Goal: Task Accomplishment & Management: Use online tool/utility

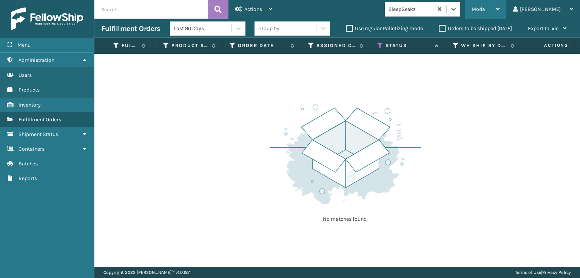
click at [484, 11] on span "Mode" at bounding box center [477, 9] width 13 height 6
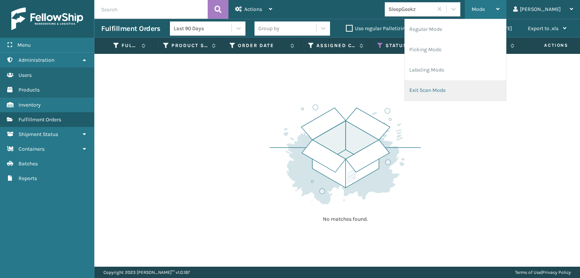
click at [468, 92] on li "Exit Scan Mode" at bounding box center [454, 90] width 101 height 20
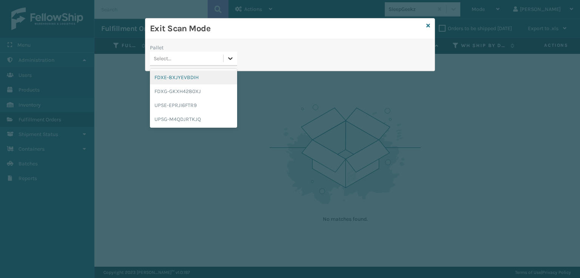
click at [226, 58] on icon at bounding box center [230, 59] width 8 height 8
click at [188, 79] on div "FDXE-8XJYEVBDIH" at bounding box center [193, 78] width 87 height 14
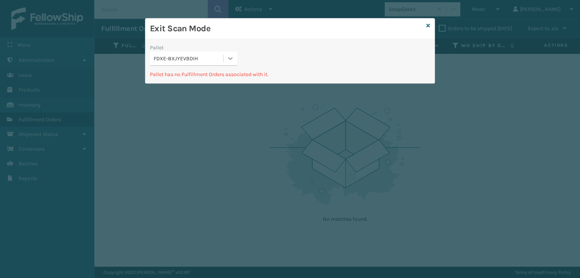
click at [230, 57] on icon at bounding box center [230, 59] width 8 height 8
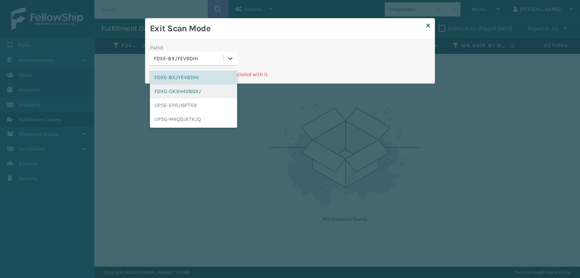
click at [186, 91] on div "FDXG-GKXH4280XJ" at bounding box center [193, 92] width 87 height 14
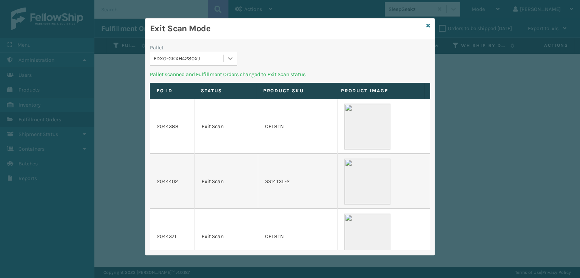
click at [229, 57] on icon at bounding box center [230, 59] width 8 height 8
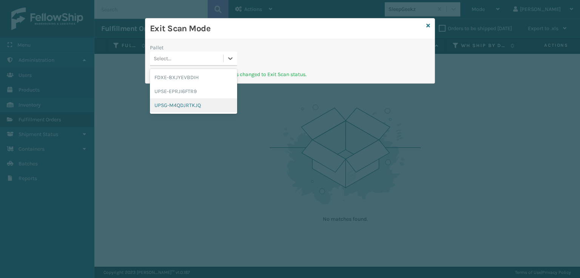
click at [187, 103] on div "UPSG-M4QDJRTKJQ" at bounding box center [193, 105] width 87 height 14
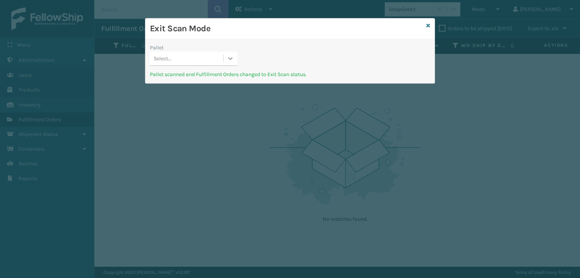
click at [229, 58] on icon at bounding box center [230, 58] width 5 height 3
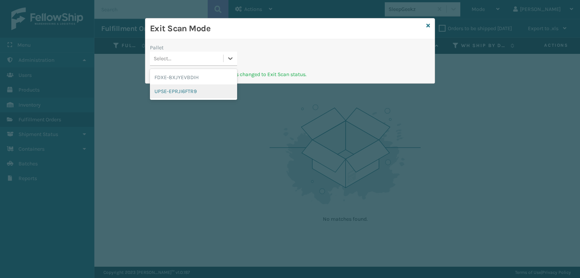
click at [183, 91] on div "UPSE-EPRJI6FTR9" at bounding box center [193, 92] width 87 height 14
click at [227, 58] on icon at bounding box center [230, 59] width 8 height 8
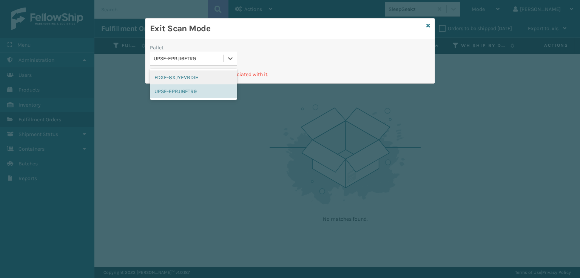
click at [202, 77] on div "FDXE-8XJYEVBDIH" at bounding box center [193, 78] width 87 height 14
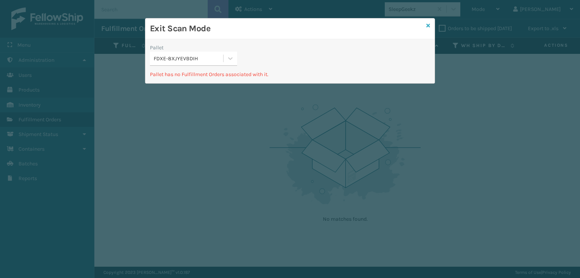
click at [427, 26] on icon at bounding box center [428, 25] width 4 height 5
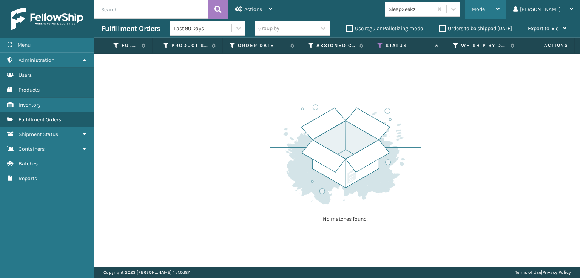
click at [484, 9] on span "Mode" at bounding box center [477, 9] width 13 height 6
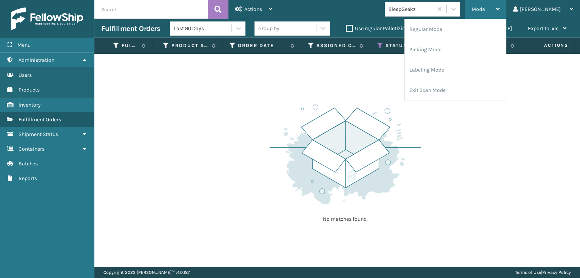
click at [484, 9] on span "Mode" at bounding box center [477, 9] width 13 height 6
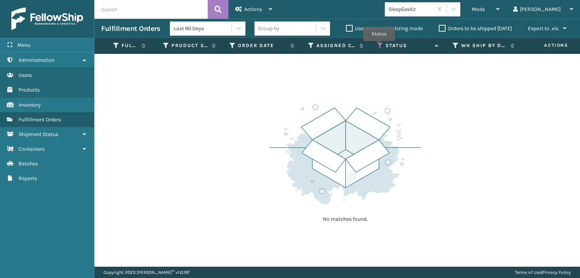
click at [379, 46] on icon at bounding box center [380, 45] width 6 height 7
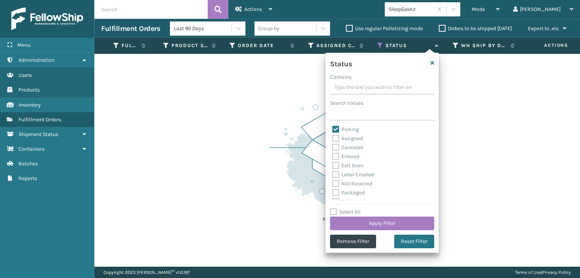
click at [335, 129] on label "Picking" at bounding box center [345, 129] width 27 height 6
click at [332, 129] on input "Picking" at bounding box center [332, 127] width 0 height 5
checkbox input "false"
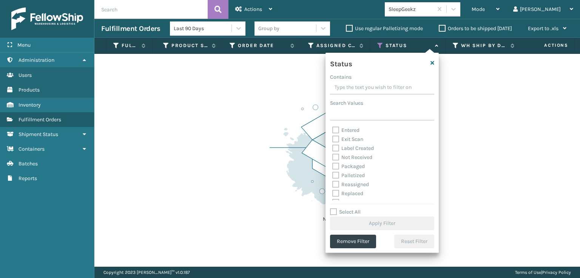
scroll to position [38, 0]
click at [335, 165] on label "Palletized" at bounding box center [348, 164] width 32 height 6
click at [332, 165] on input "Palletized" at bounding box center [332, 162] width 0 height 5
checkbox input "true"
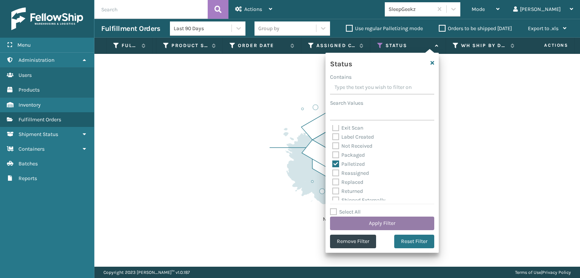
click at [375, 223] on button "Apply Filter" at bounding box center [382, 224] width 104 height 14
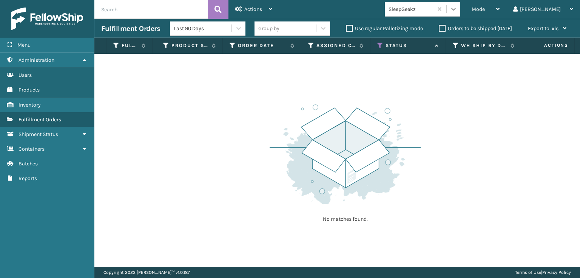
click at [460, 14] on div at bounding box center [453, 9] width 14 height 14
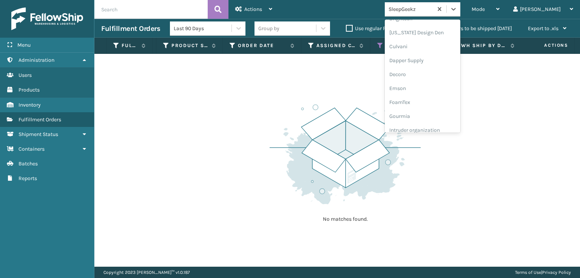
scroll to position [151, 0]
click at [432, 59] on div "FoamTex" at bounding box center [421, 59] width 75 height 14
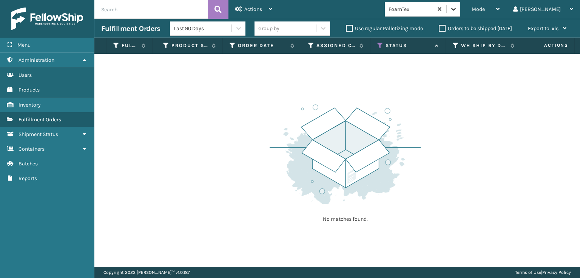
click at [455, 9] on icon at bounding box center [453, 9] width 5 height 3
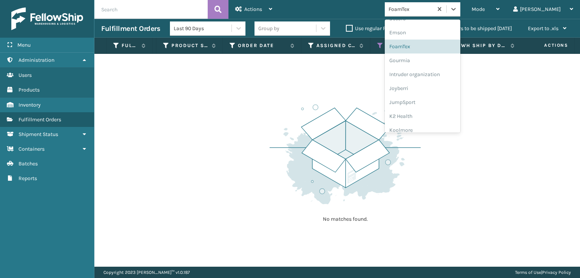
scroll to position [238, 0]
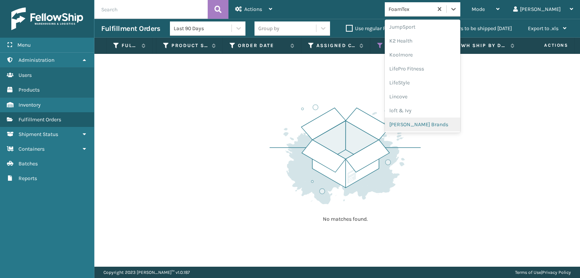
click at [435, 123] on div "[PERSON_NAME] Brands" at bounding box center [421, 125] width 75 height 14
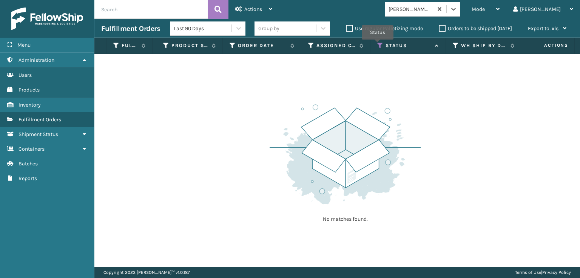
click at [378, 45] on icon at bounding box center [380, 45] width 6 height 7
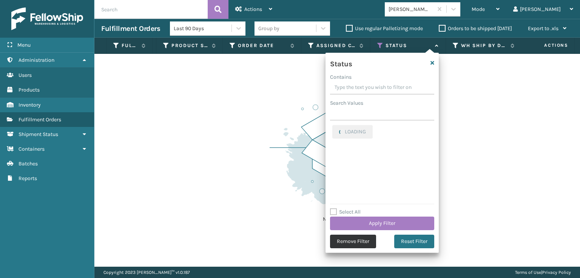
click at [345, 243] on button "Remove Filter" at bounding box center [353, 242] width 46 height 14
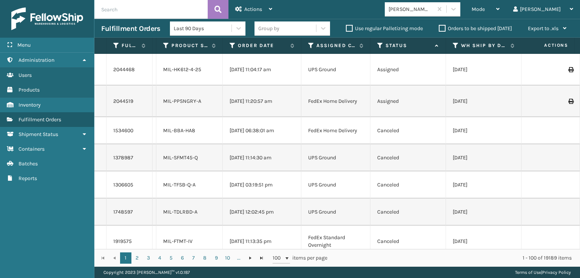
click at [346, 28] on label "Use regular Palletizing mode" at bounding box center [384, 28] width 77 height 6
click at [346, 28] on input "Use regular Palletizing mode" at bounding box center [346, 26] width 0 height 5
click at [484, 8] on span "Mode" at bounding box center [477, 9] width 13 height 6
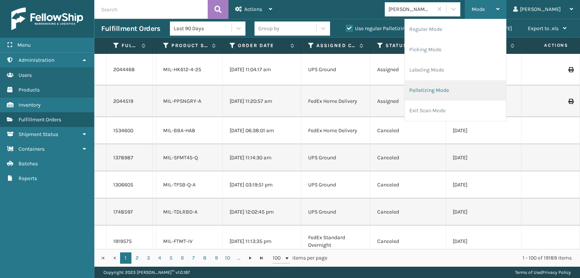
click at [451, 88] on li "Palletizing Mode" at bounding box center [454, 90] width 101 height 20
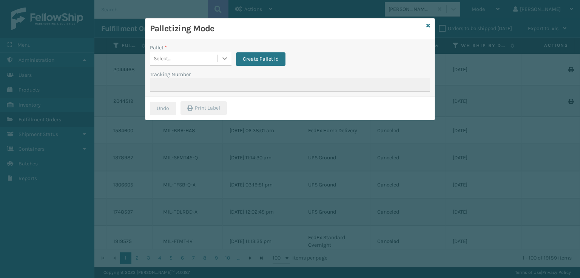
click at [223, 60] on icon at bounding box center [225, 59] width 8 height 8
click at [221, 78] on span "button" at bounding box center [220, 79] width 5 height 5
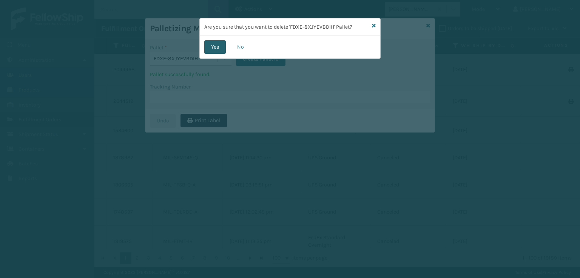
click at [218, 45] on button "Yes" at bounding box center [215, 47] width 22 height 14
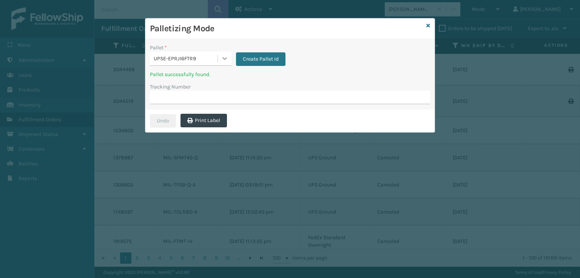
click at [225, 56] on icon at bounding box center [225, 59] width 8 height 8
click at [221, 77] on span "button" at bounding box center [220, 79] width 5 height 5
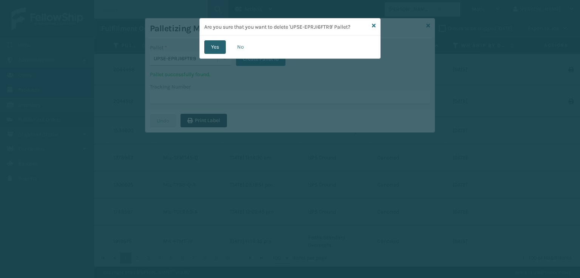
click at [213, 45] on button "Yes" at bounding box center [215, 47] width 22 height 14
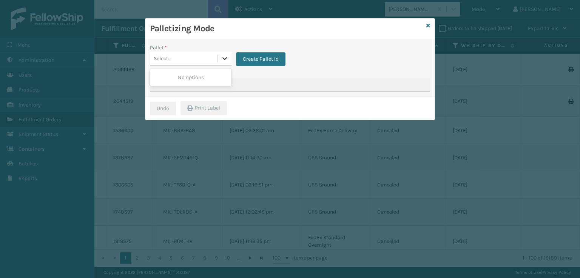
click at [222, 54] on div at bounding box center [225, 59] width 14 height 14
click at [427, 25] on icon at bounding box center [428, 25] width 4 height 5
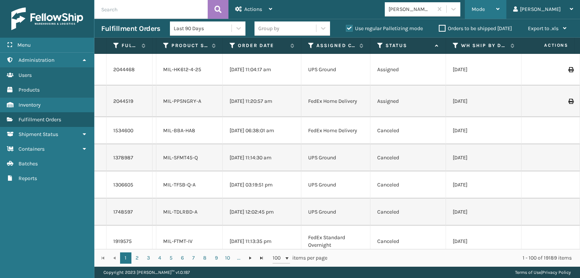
click at [484, 8] on span "Mode" at bounding box center [477, 9] width 13 height 6
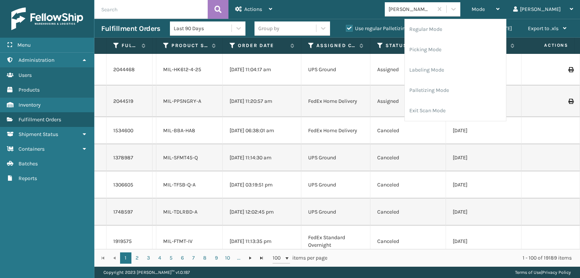
click at [398, 13] on div "Mode Regular Mode Picking Mode Labeling Mode Palletizing Mode Exit Scan Mode [P…" at bounding box center [429, 9] width 301 height 19
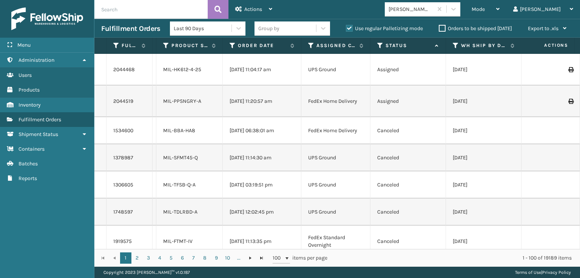
click at [347, 29] on label "Use regular Palletizing mode" at bounding box center [384, 28] width 77 height 6
click at [346, 29] on input "Use regular Palletizing mode" at bounding box center [346, 26] width 0 height 5
checkbox input "false"
click at [499, 8] on div "Mode" at bounding box center [485, 9] width 28 height 19
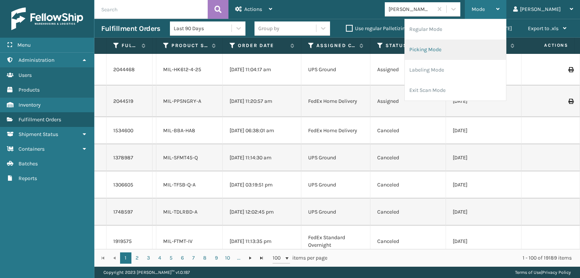
click at [470, 48] on li "Picking Mode" at bounding box center [454, 50] width 101 height 20
